Goal: Task Accomplishment & Management: Use online tool/utility

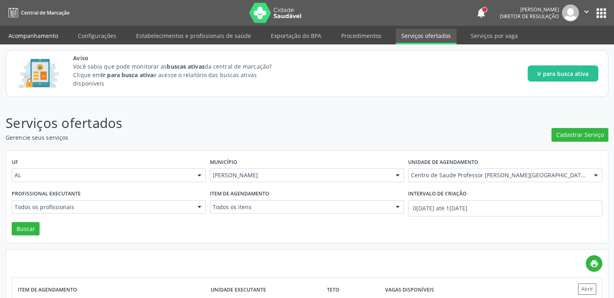
click at [32, 33] on link "Acompanhamento" at bounding box center [33, 36] width 61 height 14
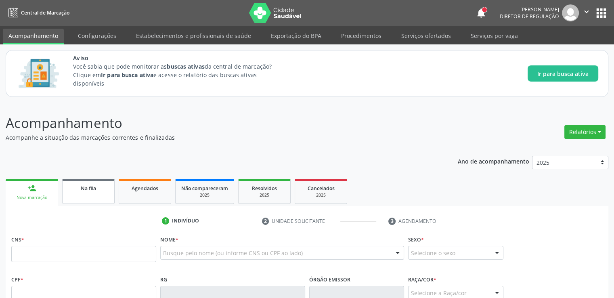
click at [90, 187] on span "Na fila" at bounding box center [88, 188] width 15 height 7
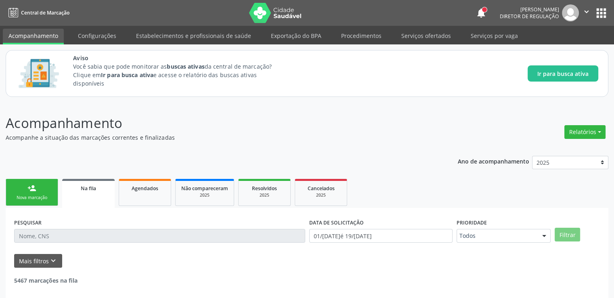
click at [87, 238] on input "text" at bounding box center [159, 236] width 291 height 14
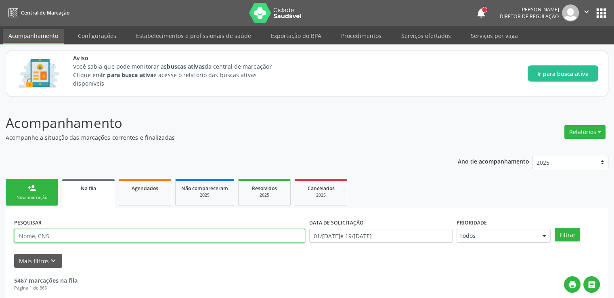
click at [83, 236] on input "text" at bounding box center [159, 236] width 291 height 14
paste input "706107090218360"
type input "706107090218360"
click at [555, 228] on button "Filtrar" at bounding box center [567, 235] width 25 height 14
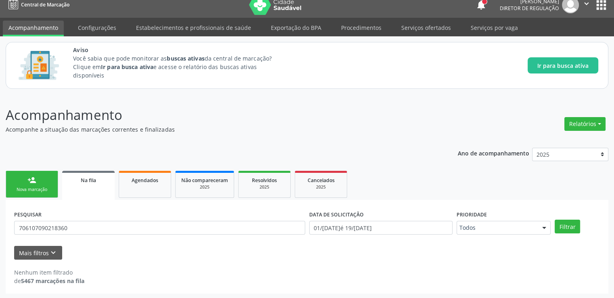
scroll to position [9, 0]
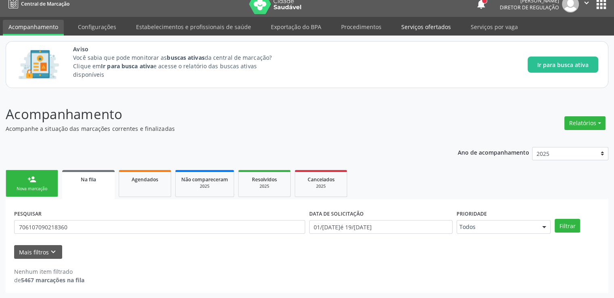
click at [420, 25] on link "Serviços ofertados" at bounding box center [426, 27] width 61 height 14
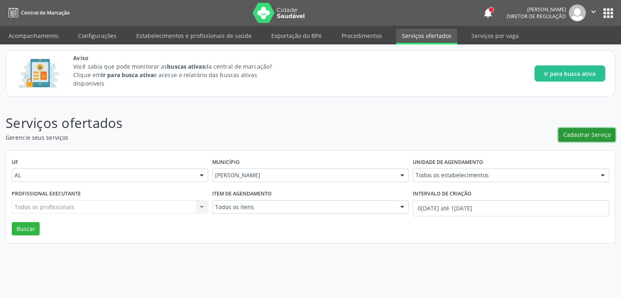
click at [596, 132] on span "Cadastrar Serviço" at bounding box center [587, 134] width 48 height 8
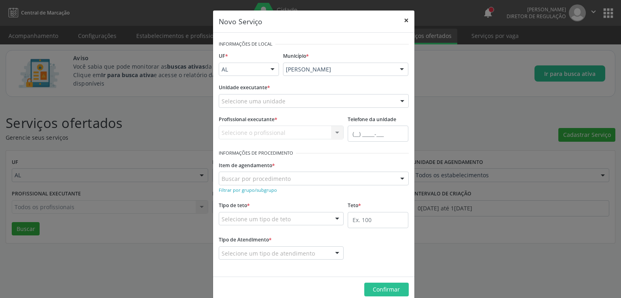
click at [401, 19] on button "×" at bounding box center [406, 21] width 16 height 20
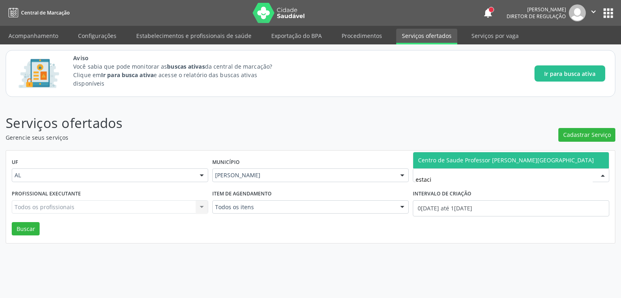
type input "estacio"
click at [501, 163] on span "Centro de Saude Professor [PERSON_NAME][GEOGRAPHIC_DATA]" at bounding box center [506, 160] width 176 height 8
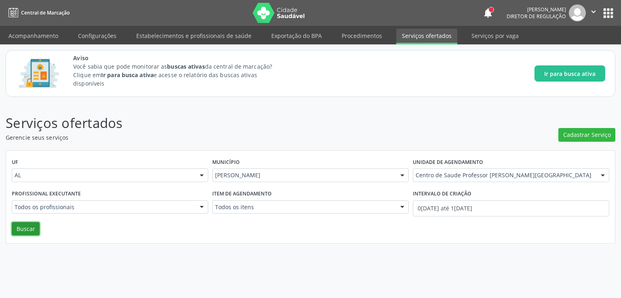
click at [25, 230] on button "Buscar" at bounding box center [26, 229] width 28 height 14
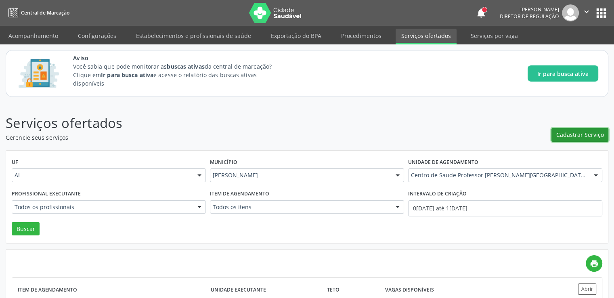
click at [569, 133] on span "Cadastrar Serviço" at bounding box center [581, 134] width 48 height 8
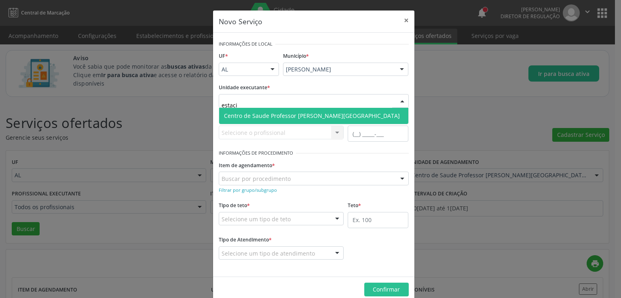
type input "estacio"
click at [255, 114] on span "Centro de Saude Professor [PERSON_NAME][GEOGRAPHIC_DATA]" at bounding box center [312, 116] width 176 height 8
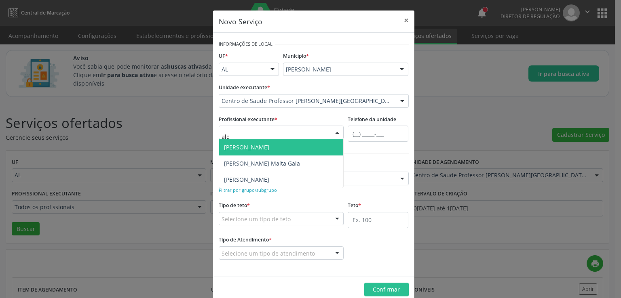
type input "alex"
click at [253, 144] on span "[PERSON_NAME]" at bounding box center [246, 147] width 45 height 8
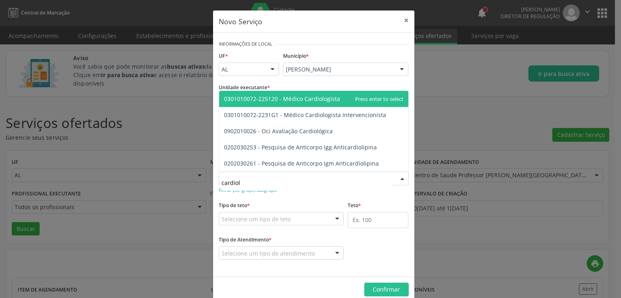
type input "cardiolo"
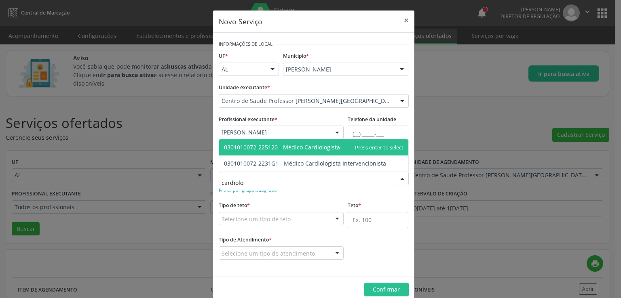
click at [284, 147] on span "0301010072-225120 - Médico Cardiologista" at bounding box center [282, 147] width 116 height 8
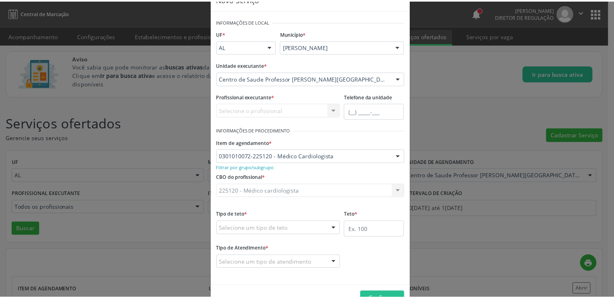
scroll to position [45, 0]
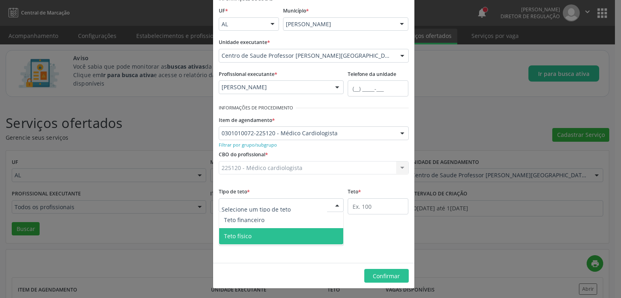
click at [246, 234] on span "Teto físico" at bounding box center [237, 236] width 27 height 8
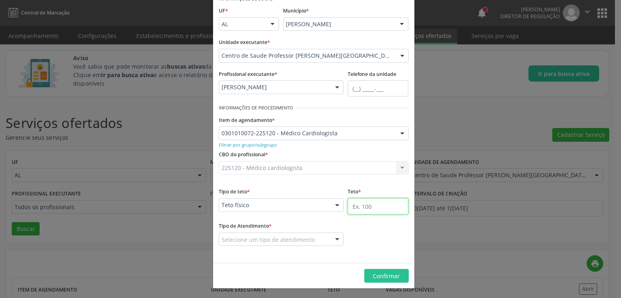
click at [366, 209] on input "text" at bounding box center [377, 206] width 61 height 16
type input "20"
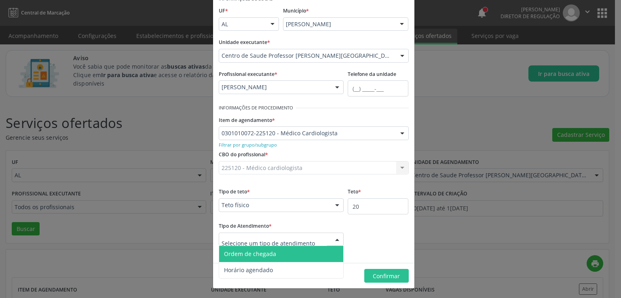
click at [252, 258] on span "Ordem de chegada" at bounding box center [281, 254] width 124 height 16
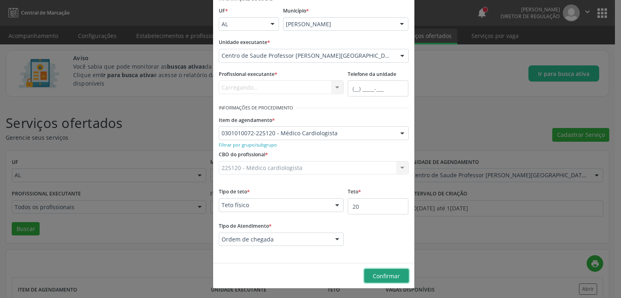
click at [382, 276] on span "Confirmar" at bounding box center [385, 276] width 27 height 8
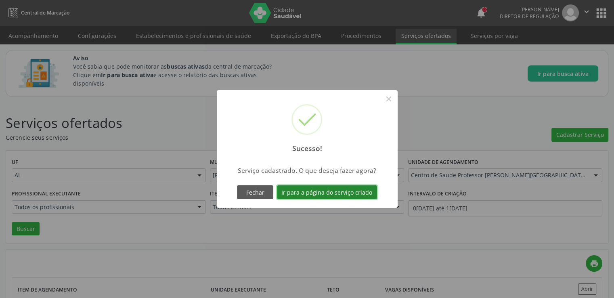
click at [312, 189] on button "Ir para a página do serviço criado" at bounding box center [327, 192] width 100 height 14
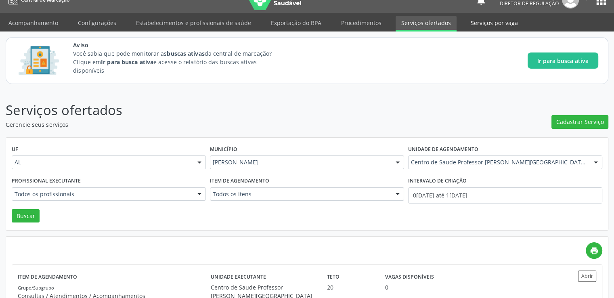
scroll to position [0, 0]
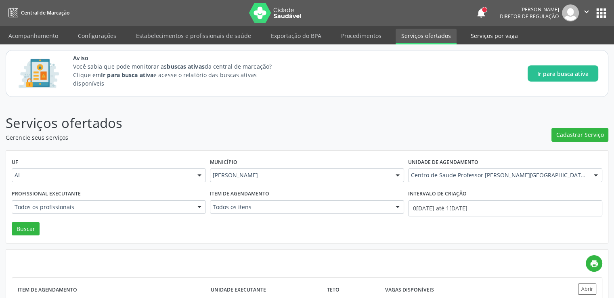
click at [481, 36] on link "Serviços por vaga" at bounding box center [494, 36] width 59 height 14
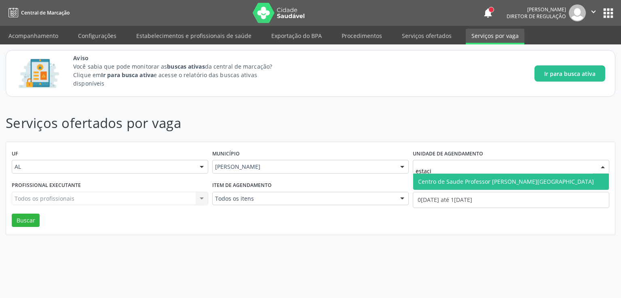
type input "estacio"
click at [501, 185] on span "Centro de Saude Professor [PERSON_NAME][GEOGRAPHIC_DATA]" at bounding box center [506, 182] width 176 height 8
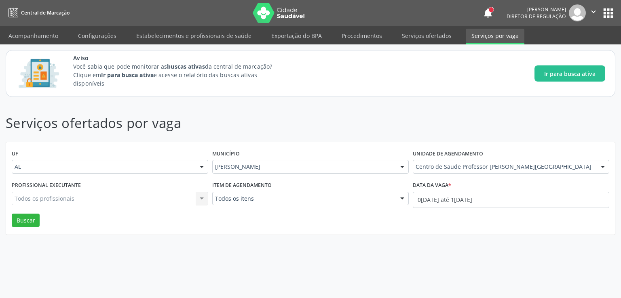
click at [33, 198] on div "Todos os profissionais Todos os profissionais Nenhum resultado encontrado para:…" at bounding box center [110, 199] width 196 height 14
click at [23, 218] on button "Buscar" at bounding box center [26, 221] width 28 height 14
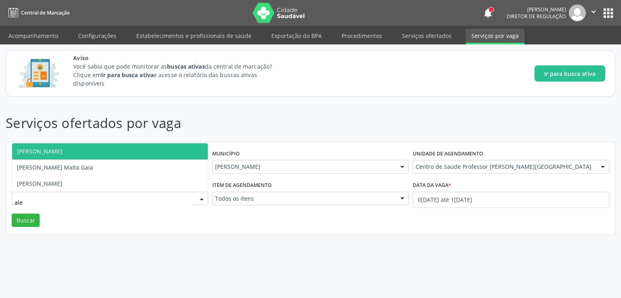
type input "alex"
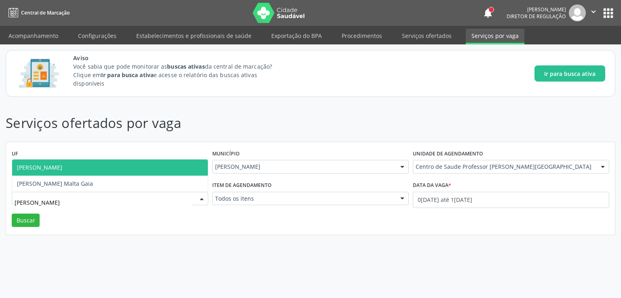
click at [62, 169] on span "[PERSON_NAME]" at bounding box center [39, 168] width 45 height 8
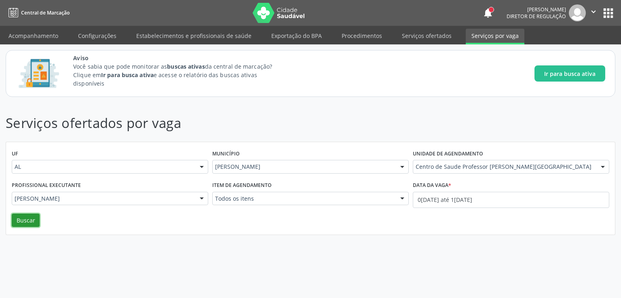
click at [26, 222] on button "Buscar" at bounding box center [26, 221] width 28 height 14
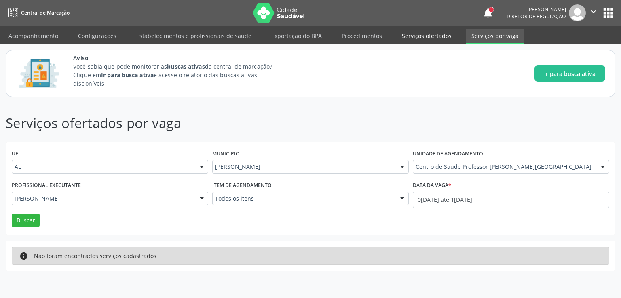
click at [421, 35] on link "Serviços ofertados" at bounding box center [426, 36] width 61 height 14
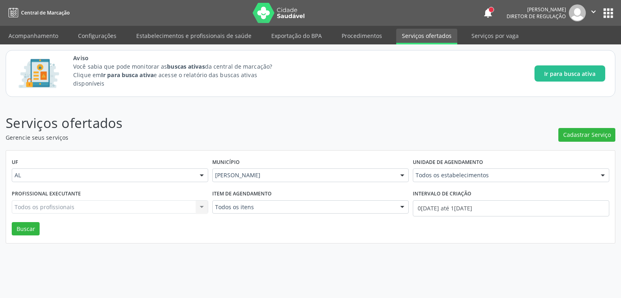
click at [409, 32] on link "Serviços ofertados" at bounding box center [426, 37] width 61 height 16
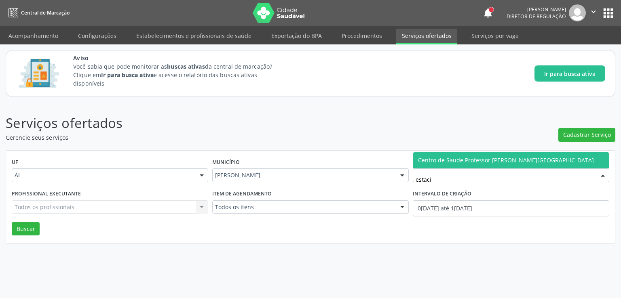
type input "estacio"
click at [443, 165] on span "Centro de Saude Professor [PERSON_NAME][GEOGRAPHIC_DATA]" at bounding box center [511, 160] width 196 height 16
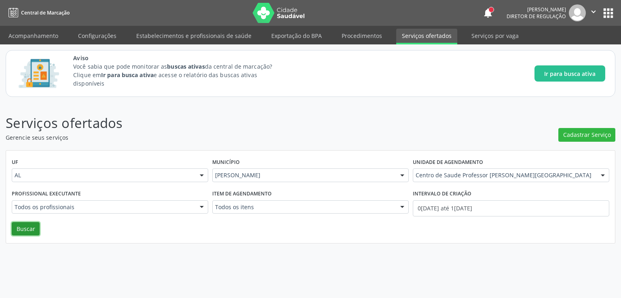
click at [30, 228] on button "Buscar" at bounding box center [26, 229] width 28 height 14
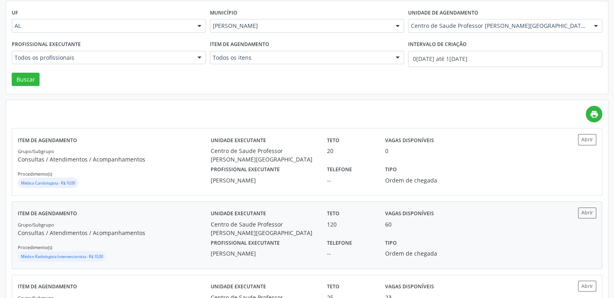
scroll to position [162, 0]
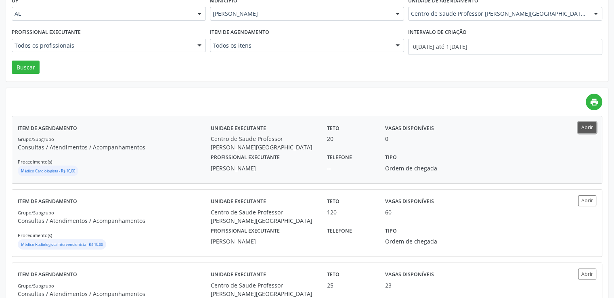
click at [588, 126] on button "Abrir" at bounding box center [588, 127] width 18 height 11
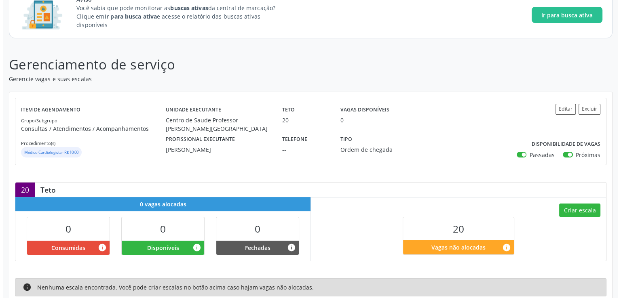
scroll to position [128, 0]
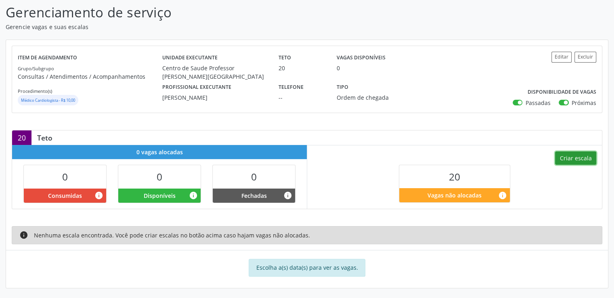
click at [585, 157] on button "Criar escala" at bounding box center [576, 159] width 41 height 14
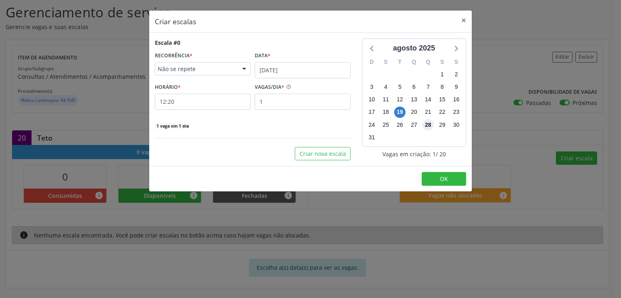
click at [431, 123] on span "28" at bounding box center [427, 124] width 11 height 11
drag, startPoint x: 265, startPoint y: 69, endPoint x: 288, endPoint y: 80, distance: 25.8
click at [265, 69] on input "[DATE]" at bounding box center [303, 70] width 96 height 16
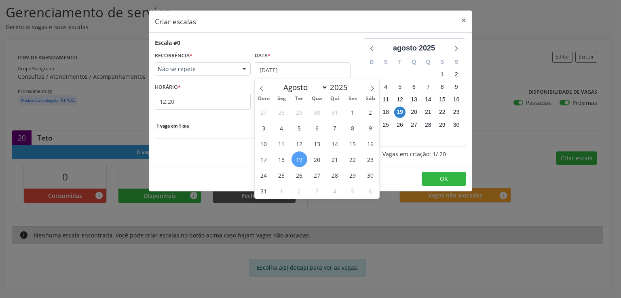
click at [336, 171] on span "28" at bounding box center [335, 175] width 16 height 16
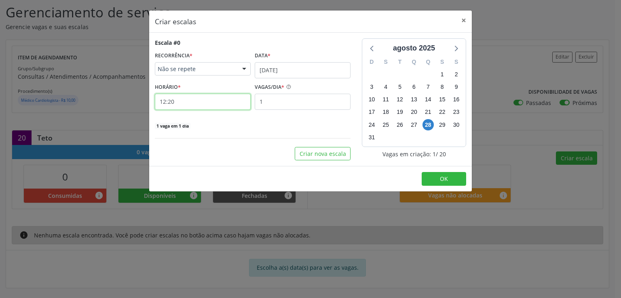
click at [186, 105] on input "12:20" at bounding box center [203, 102] width 96 height 16
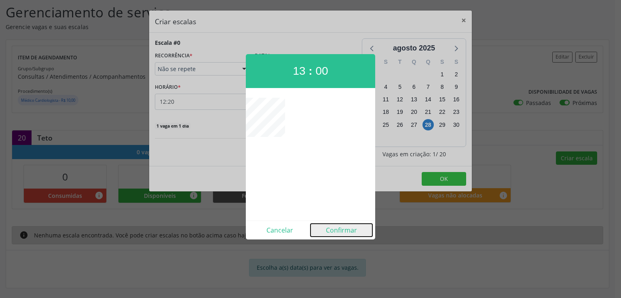
click at [335, 226] on button "Confirmar" at bounding box center [341, 230] width 62 height 13
type input "13:00"
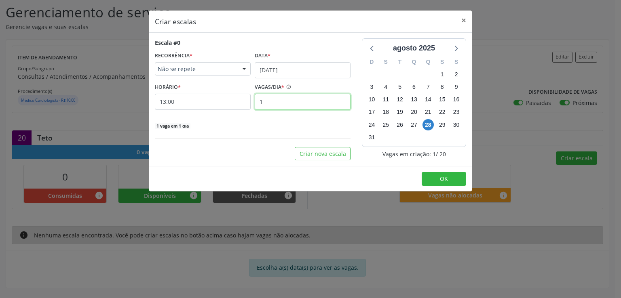
click at [276, 105] on input "1" at bounding box center [303, 102] width 96 height 16
type input "20"
click at [268, 124] on div "20 vagas em 1 dia" at bounding box center [253, 125] width 196 height 8
click at [443, 174] on button "OK" at bounding box center [443, 179] width 44 height 14
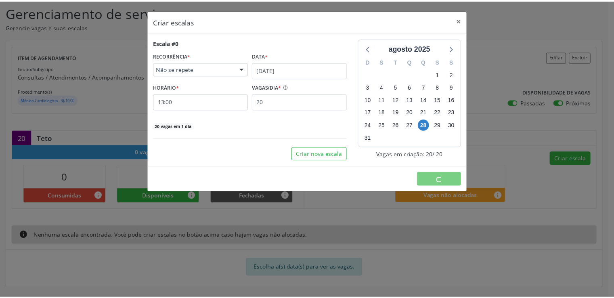
scroll to position [0, 0]
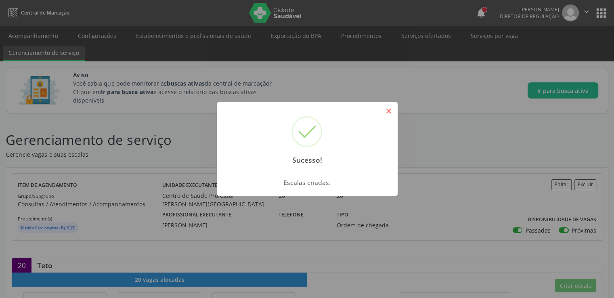
click at [388, 113] on button "×" at bounding box center [389, 111] width 14 height 14
